Goal: Task Accomplishment & Management: Use online tool/utility

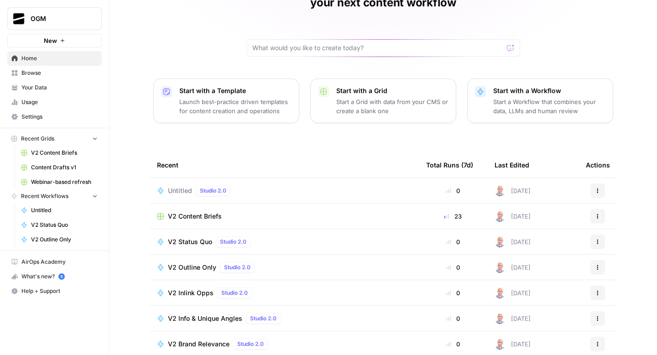
scroll to position [65, 0]
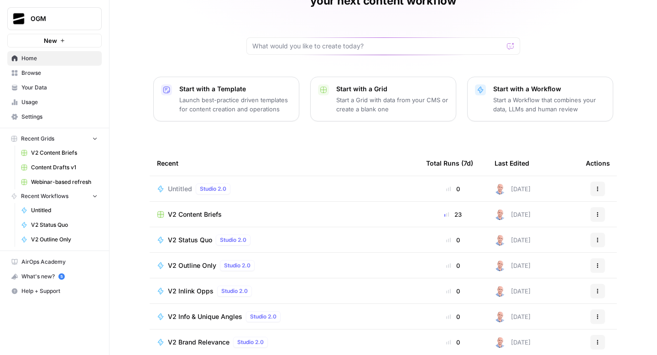
click at [36, 74] on span "Browse" at bounding box center [59, 73] width 76 height 8
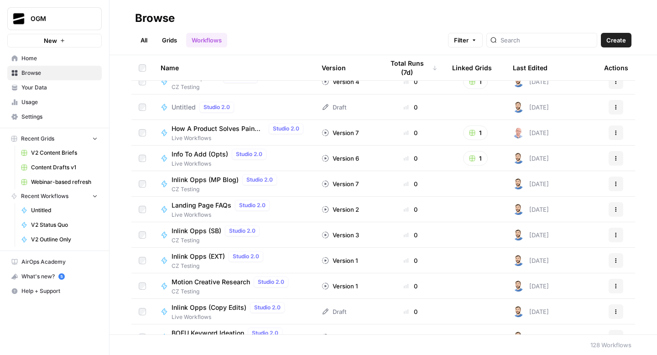
scroll to position [2452, 0]
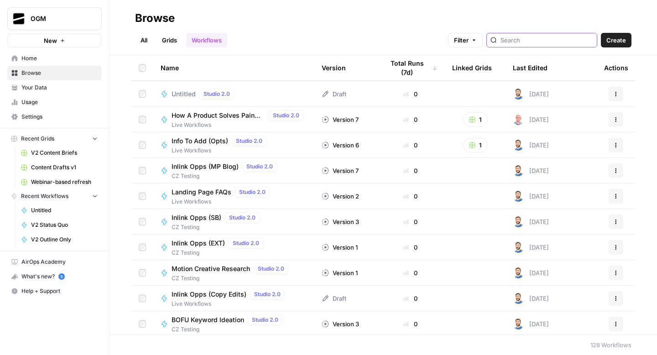
click at [528, 39] on input "search" at bounding box center [547, 40] width 93 height 9
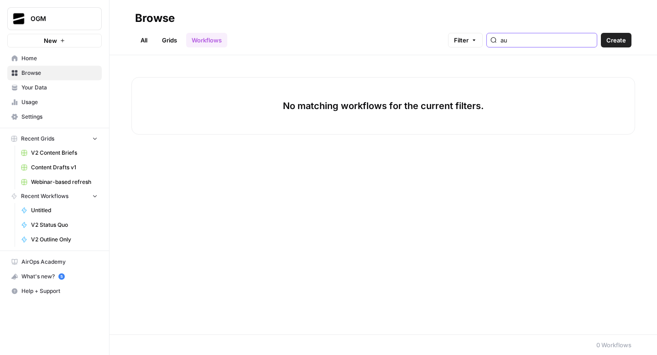
type input "a"
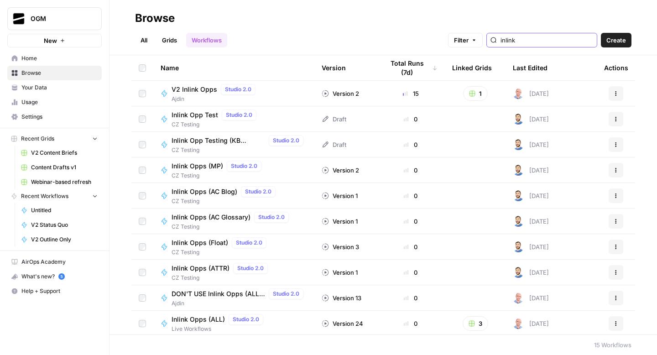
type input "inlink"
click at [281, 96] on div "V2 Inlink Opps Studio 2.0 Ajdin" at bounding box center [234, 93] width 146 height 19
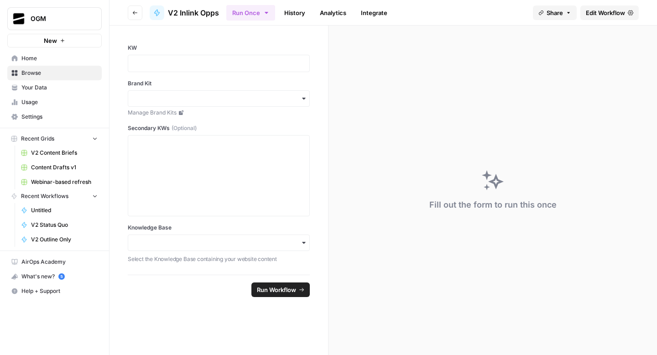
click at [135, 15] on icon "button" at bounding box center [134, 12] width 5 height 5
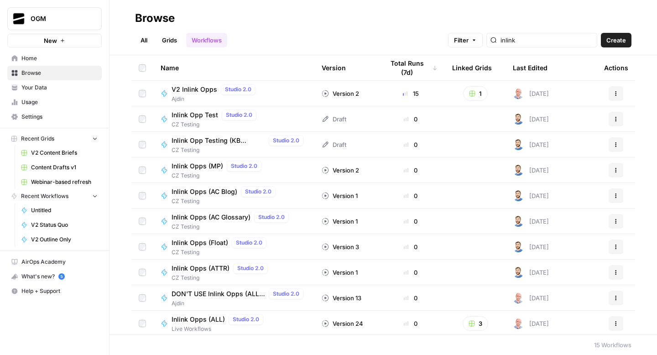
click at [273, 113] on div "Inlink Opp Test Studio 2.0 CZ Testing" at bounding box center [234, 119] width 146 height 19
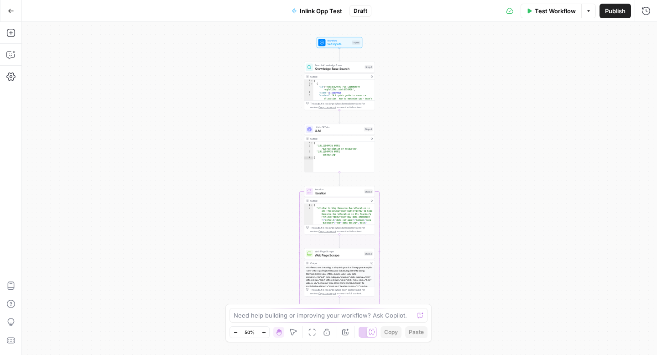
click at [8, 10] on icon "button" at bounding box center [11, 11] width 6 height 6
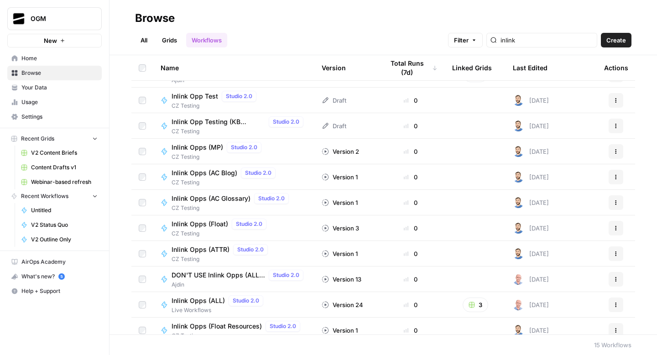
scroll to position [20, 0]
click at [200, 302] on span "Inlink Opps (ALL)" at bounding box center [198, 299] width 53 height 9
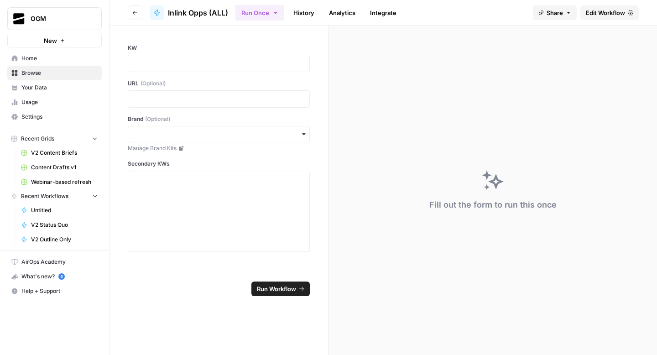
click at [134, 12] on icon "button" at bounding box center [135, 13] width 5 height 4
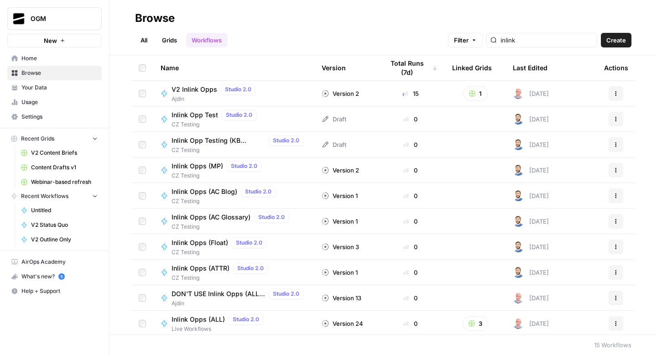
click at [205, 92] on span "V2 Inlink Opps" at bounding box center [195, 89] width 46 height 9
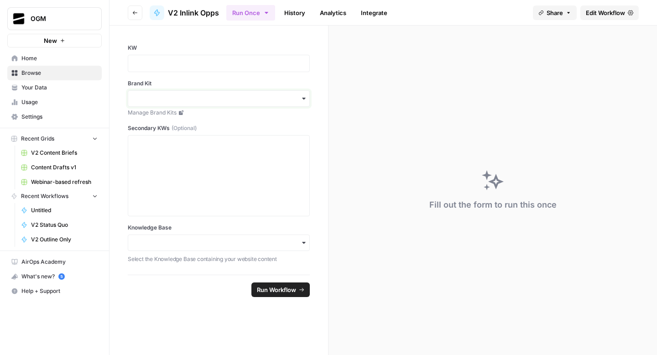
click at [223, 102] on input "Brand Kit" at bounding box center [219, 98] width 170 height 9
click at [157, 212] on div "EasyLlama" at bounding box center [218, 211] width 181 height 17
click at [176, 239] on input "Knowledge Base" at bounding box center [219, 242] width 170 height 9
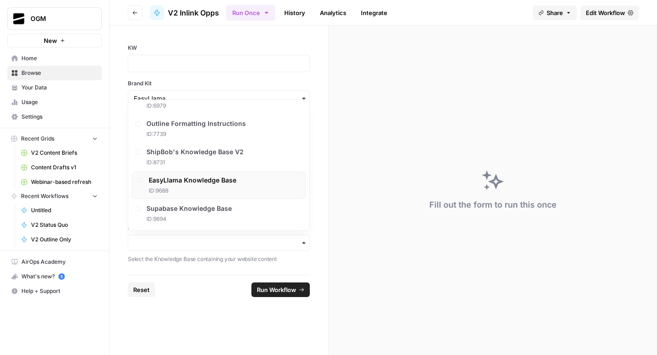
scroll to position [359, 0]
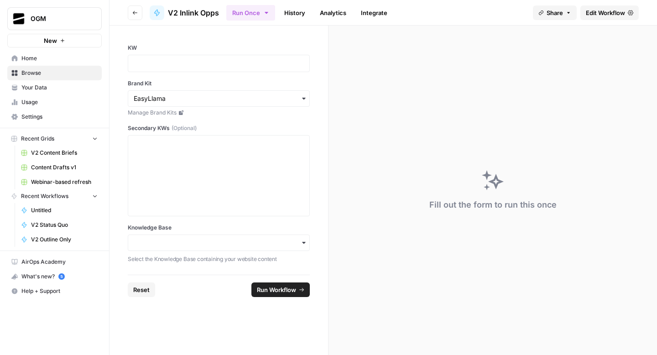
click at [181, 296] on footer "Reset Run Workflow" at bounding box center [219, 290] width 182 height 30
click at [138, 16] on button "Go back" at bounding box center [135, 12] width 15 height 15
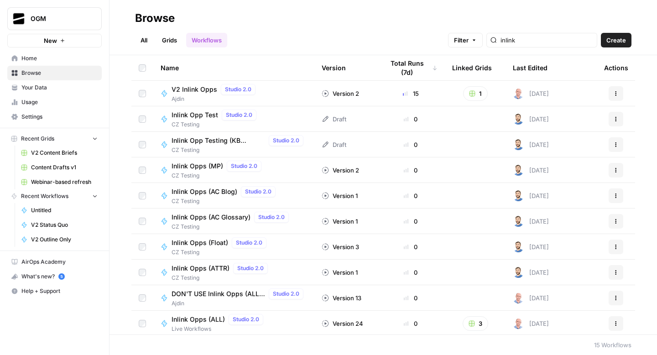
click at [297, 97] on div "V2 Inlink Opps Studio 2.0 Ajdin" at bounding box center [234, 93] width 146 height 19
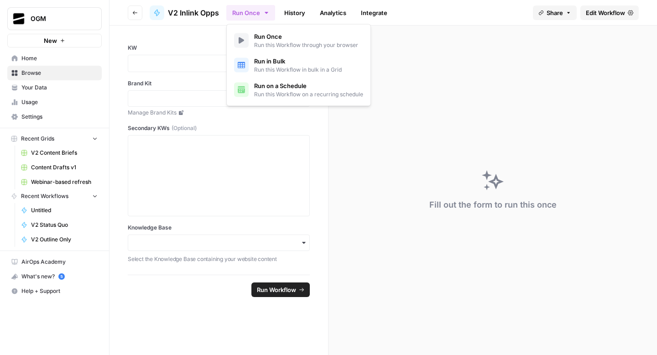
click at [269, 16] on button "Run Once" at bounding box center [250, 13] width 49 height 16
click at [136, 12] on icon "button" at bounding box center [134, 12] width 5 height 5
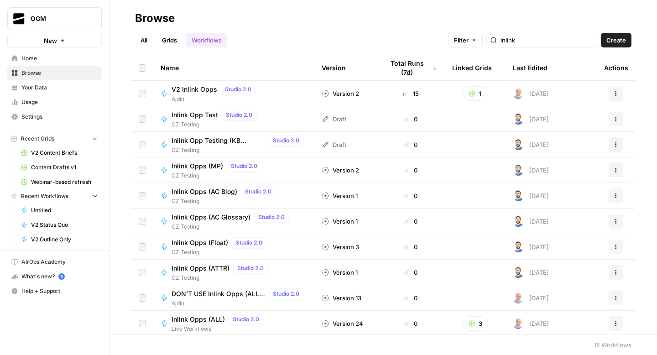
click at [143, 43] on link "All" at bounding box center [144, 40] width 18 height 15
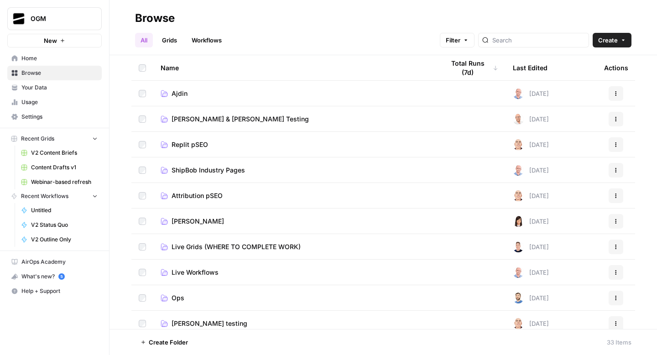
click at [169, 41] on link "Grids" at bounding box center [169, 40] width 26 height 15
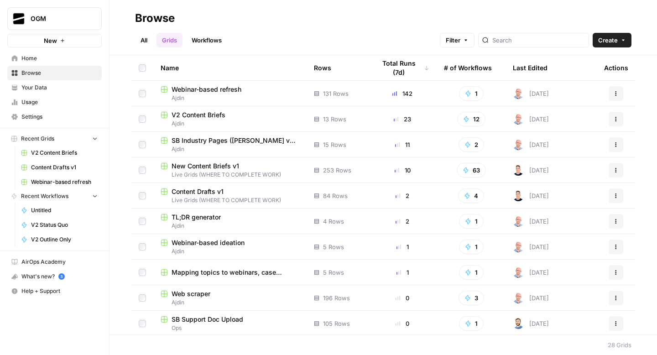
click at [201, 40] on link "Workflows" at bounding box center [206, 40] width 41 height 15
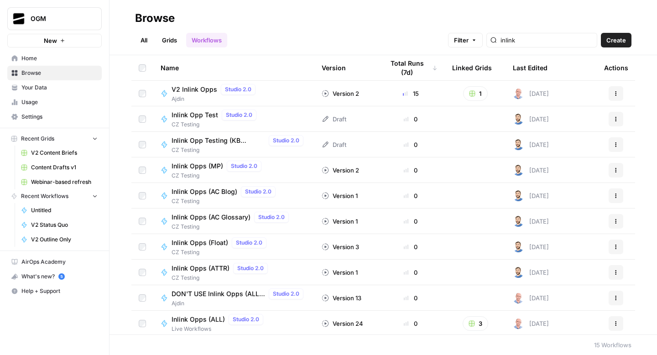
click at [198, 86] on span "V2 Inlink Opps" at bounding box center [195, 89] width 46 height 9
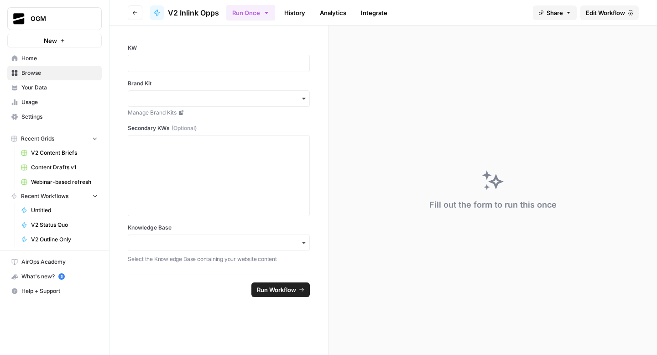
click at [296, 13] on link "History" at bounding box center [295, 12] width 32 height 15
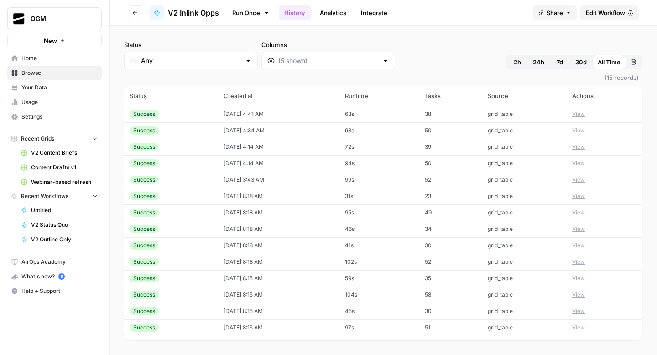
click at [241, 12] on link "Run Once" at bounding box center [250, 13] width 49 height 16
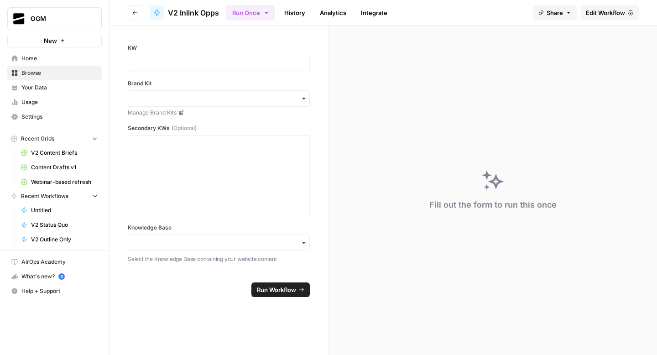
click at [132, 13] on icon "button" at bounding box center [134, 12] width 5 height 5
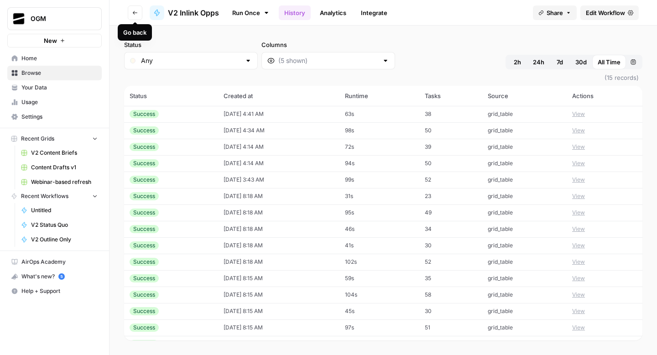
click at [135, 14] on icon "button" at bounding box center [134, 12] width 5 height 5
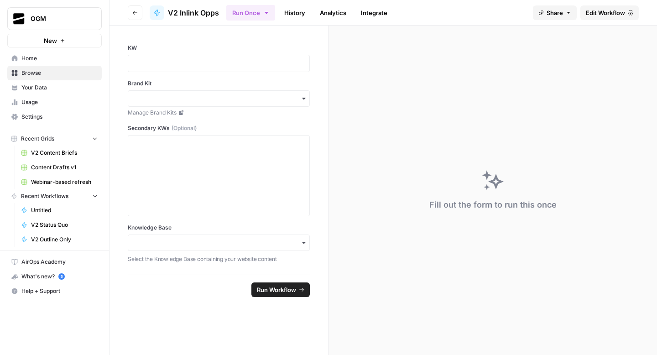
click at [135, 14] on icon "button" at bounding box center [134, 12] width 5 height 5
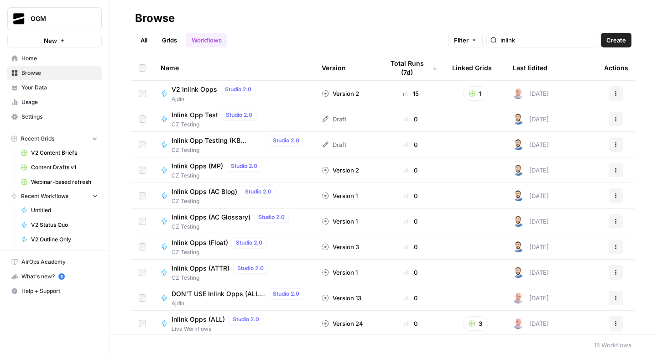
click at [135, 14] on div "Browse" at bounding box center [155, 18] width 40 height 15
click at [542, 37] on input "inlink" at bounding box center [547, 40] width 93 height 9
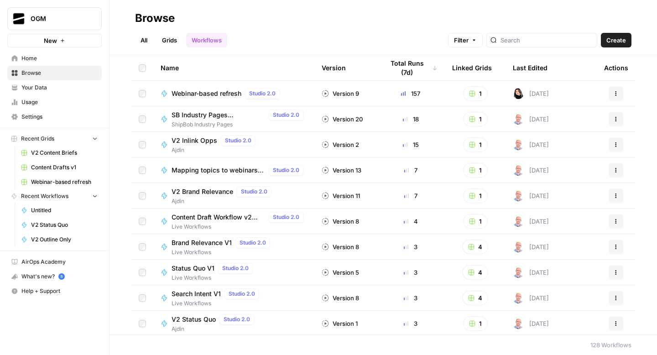
click at [279, 141] on div "V2 Inlink Opps Studio 2.0 Ajdin" at bounding box center [234, 144] width 146 height 19
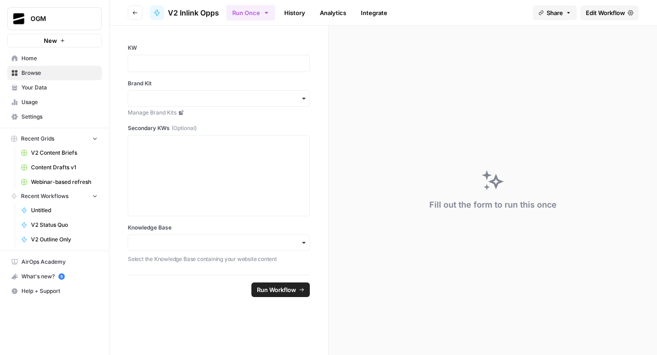
click at [296, 14] on link "History" at bounding box center [295, 12] width 32 height 15
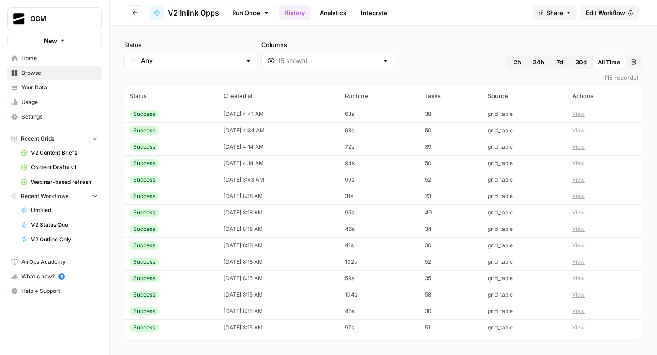
click at [584, 115] on button "View" at bounding box center [578, 114] width 13 height 8
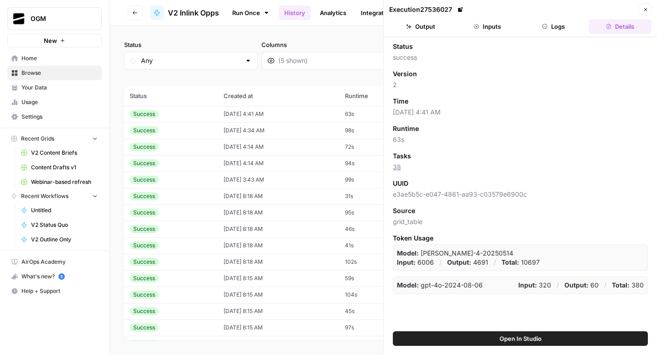
click at [646, 12] on icon "button" at bounding box center [645, 9] width 5 height 5
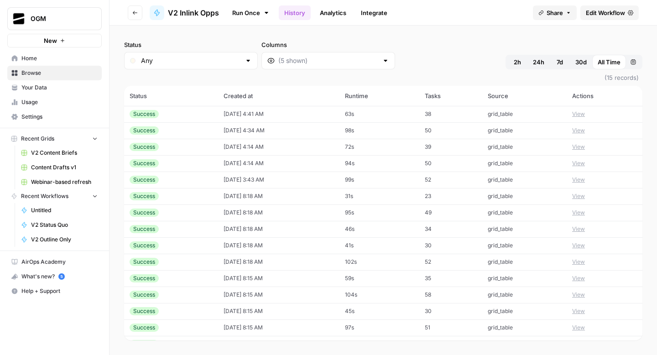
click at [292, 115] on td "[DATE] 4:41 AM" at bounding box center [278, 114] width 121 height 16
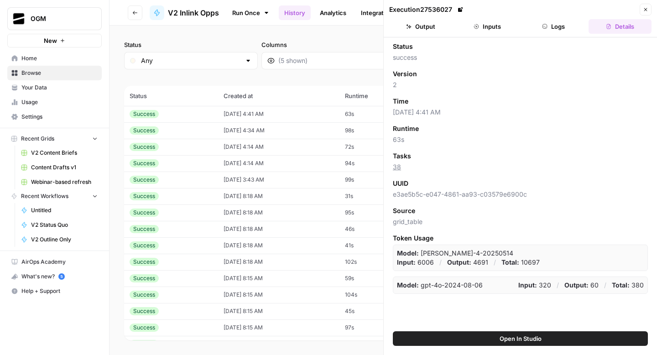
click at [645, 7] on icon "button" at bounding box center [645, 9] width 5 height 5
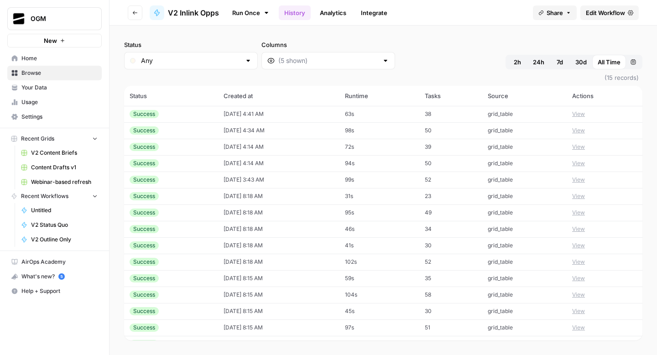
click at [133, 18] on button "Go back" at bounding box center [135, 12] width 15 height 15
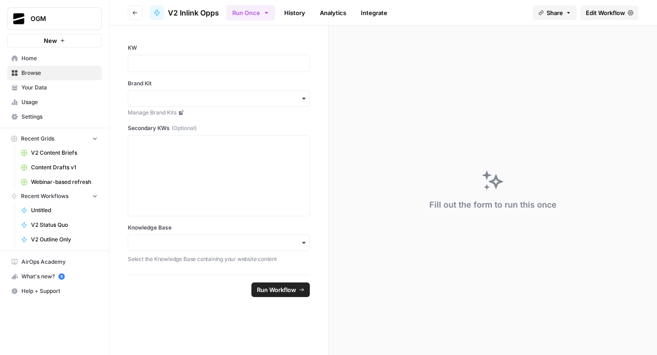
click at [29, 57] on span "Home" at bounding box center [59, 58] width 76 height 8
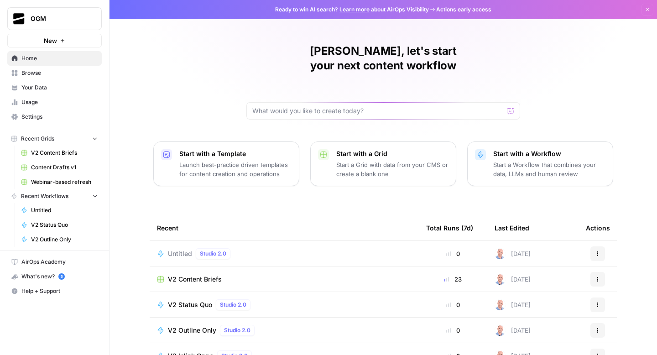
click at [31, 71] on span "Browse" at bounding box center [59, 73] width 76 height 8
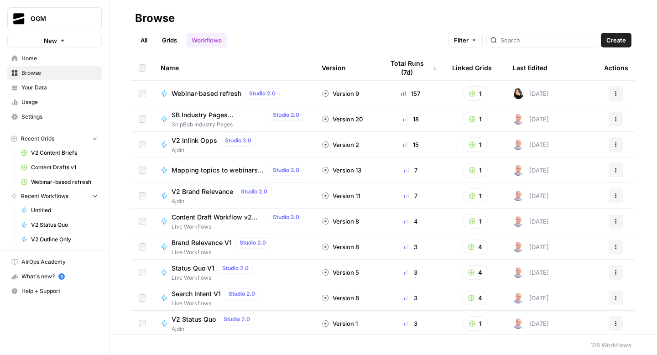
click at [143, 42] on link "All" at bounding box center [144, 40] width 18 height 15
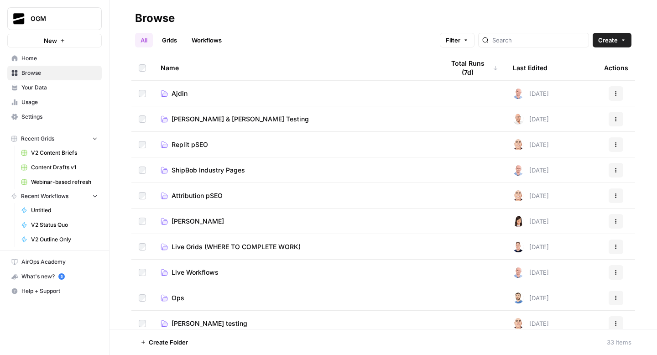
click at [172, 39] on link "Grids" at bounding box center [169, 40] width 26 height 15
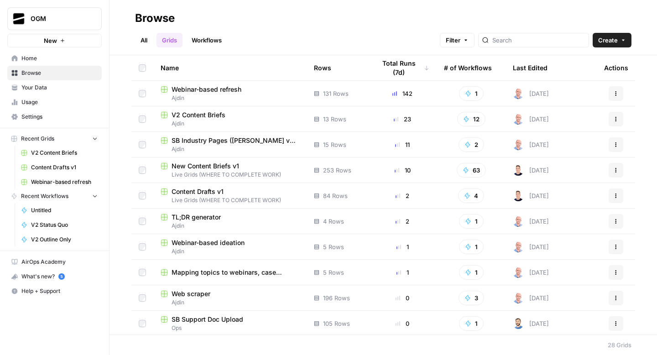
click at [143, 39] on link "All" at bounding box center [144, 40] width 18 height 15
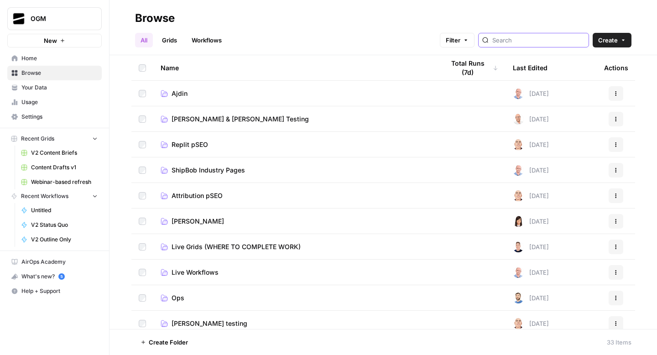
click at [527, 36] on input "search" at bounding box center [538, 40] width 93 height 9
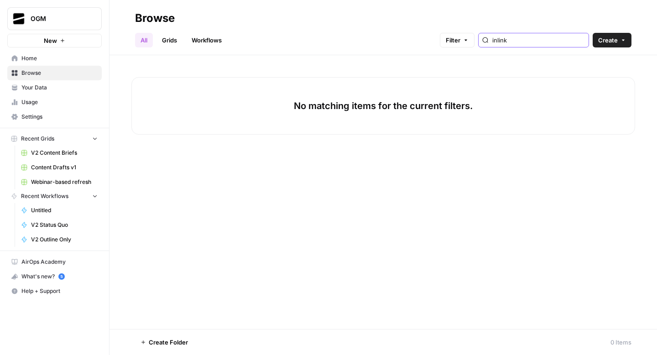
type input "inlink"
click at [203, 38] on link "Workflows" at bounding box center [206, 40] width 41 height 15
